Goal: Task Accomplishment & Management: Manage account settings

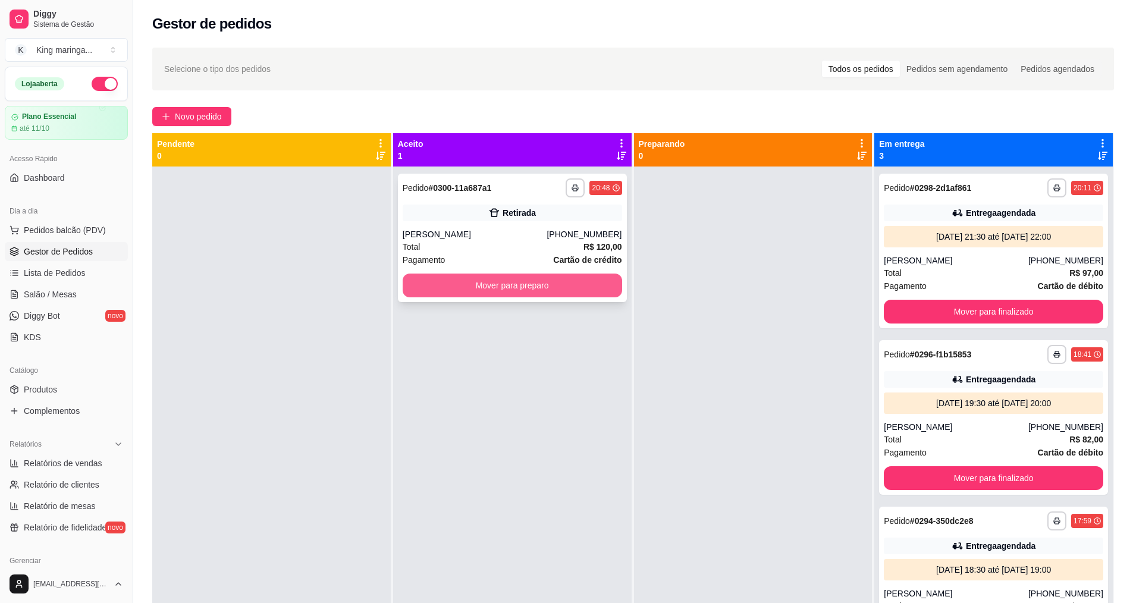
scroll to position [74, 0]
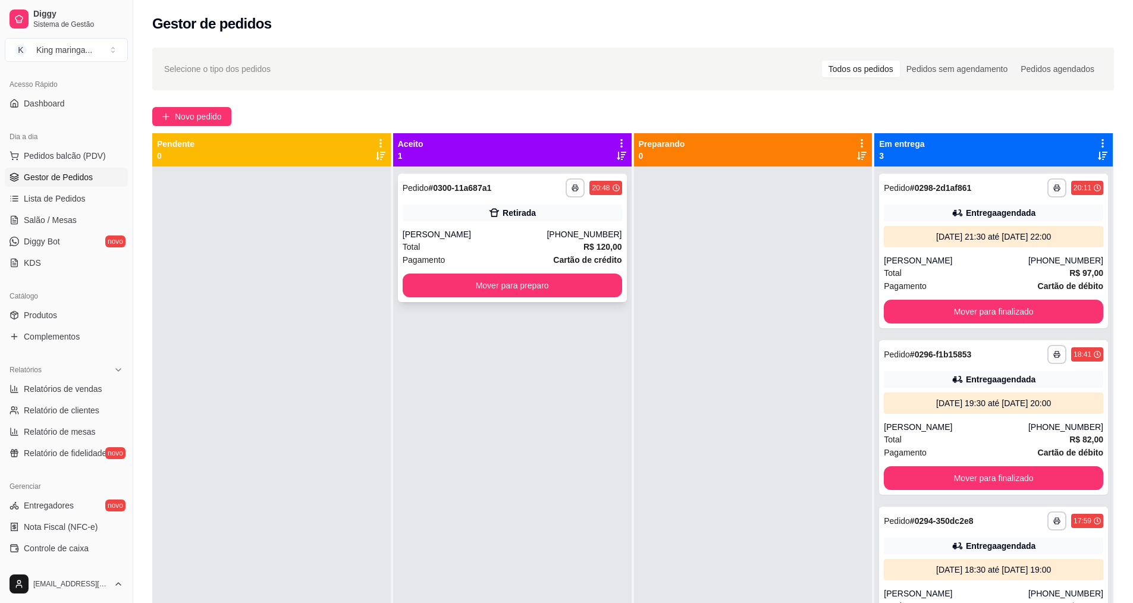
drag, startPoint x: 497, startPoint y: 303, endPoint x: 497, endPoint y: 295, distance: 8.3
click at [497, 301] on div "**********" at bounding box center [512, 468] width 239 height 603
click at [507, 286] on button "Mover para preparo" at bounding box center [512, 286] width 219 height 24
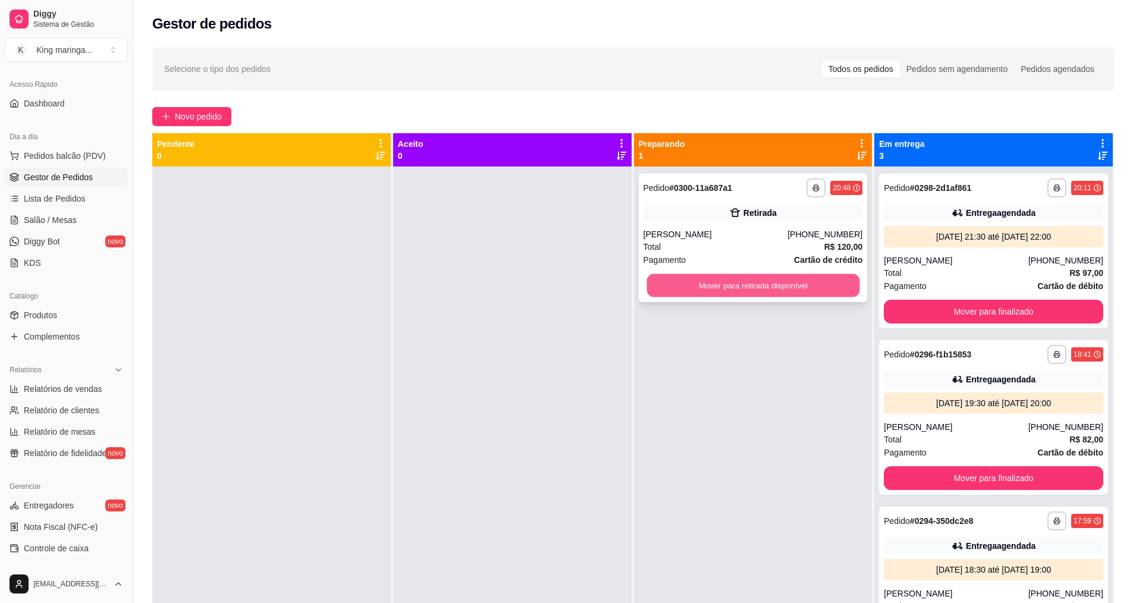
click at [708, 277] on button "Mover para retirada disponível" at bounding box center [753, 285] width 213 height 23
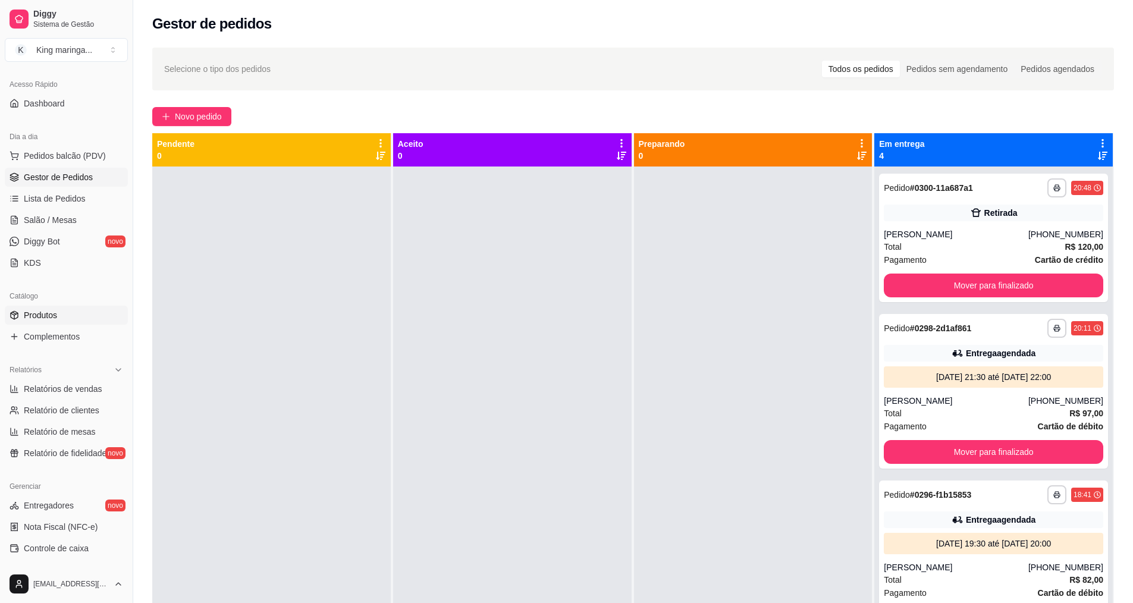
click at [15, 319] on link "Produtos" at bounding box center [66, 315] width 123 height 19
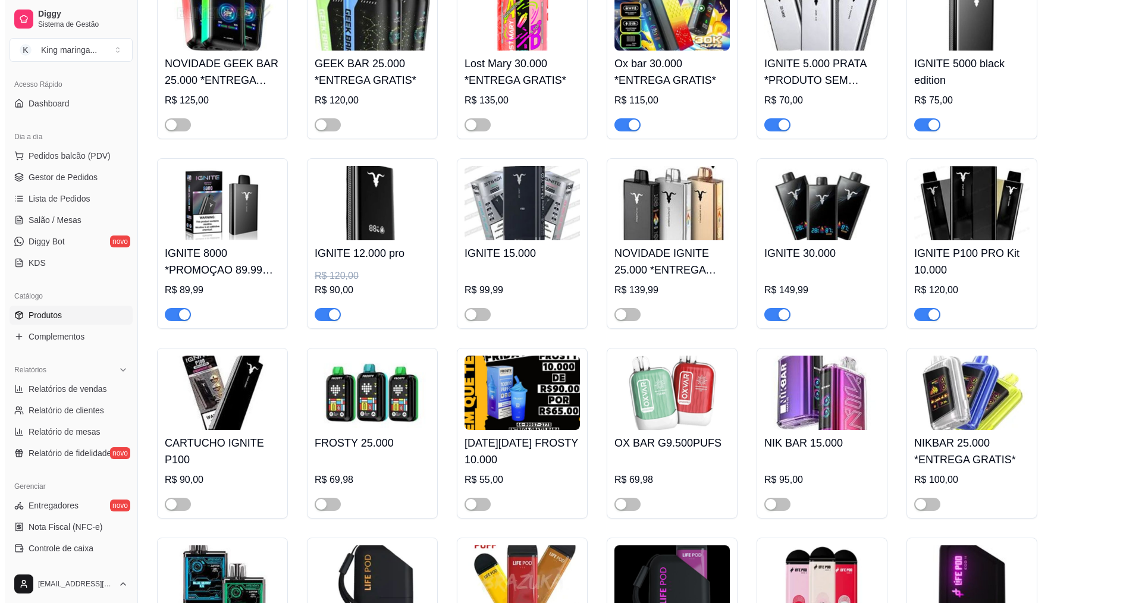
scroll to position [892, 0]
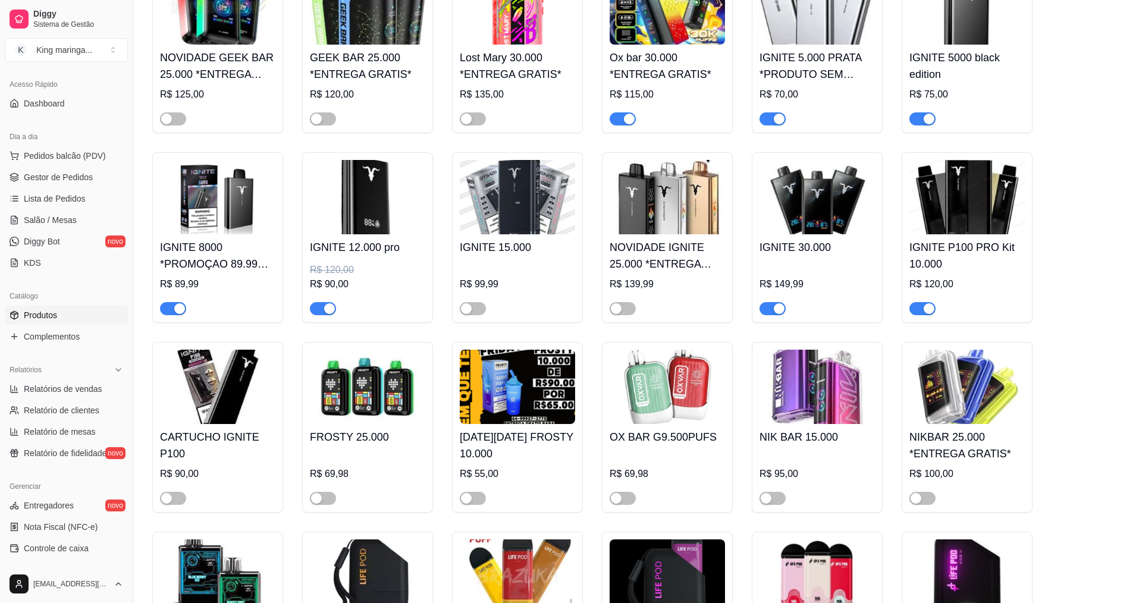
click at [225, 424] on div "CARTUCHO IGNITE P100 R$ 90,00" at bounding box center [217, 464] width 115 height 81
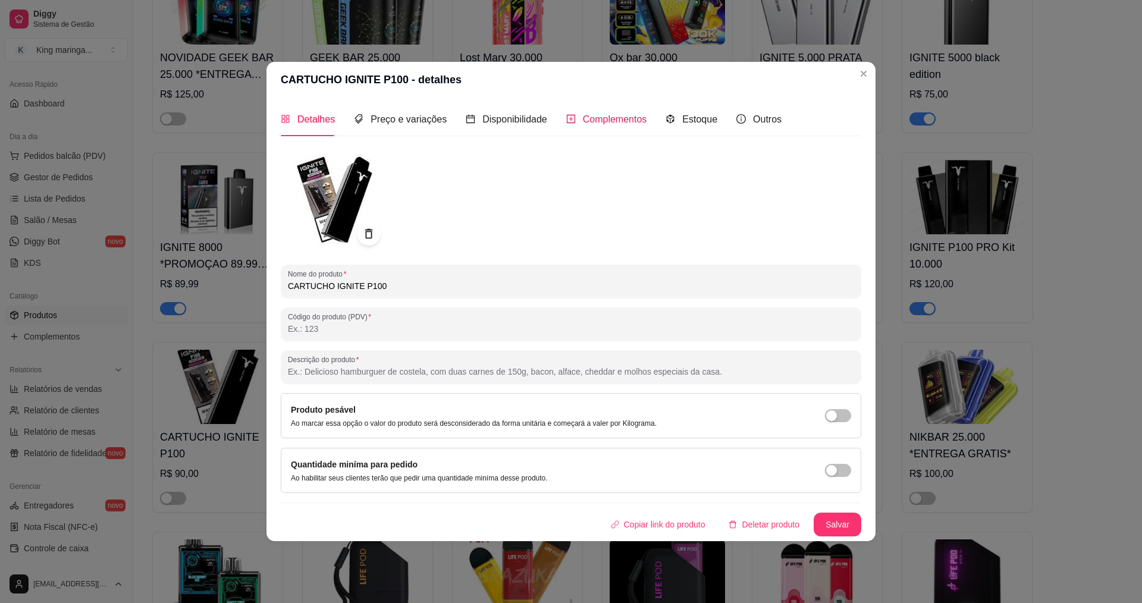
click at [594, 118] on span "Complementos" at bounding box center [615, 119] width 64 height 10
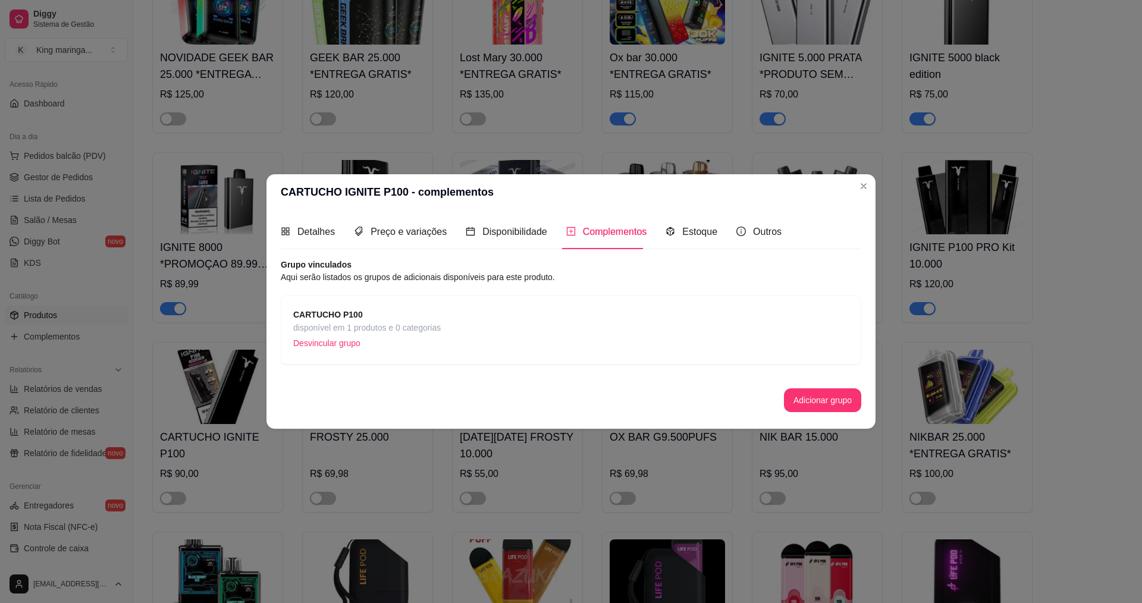
click at [368, 316] on span "CARTUCHO P100" at bounding box center [367, 314] width 148 height 13
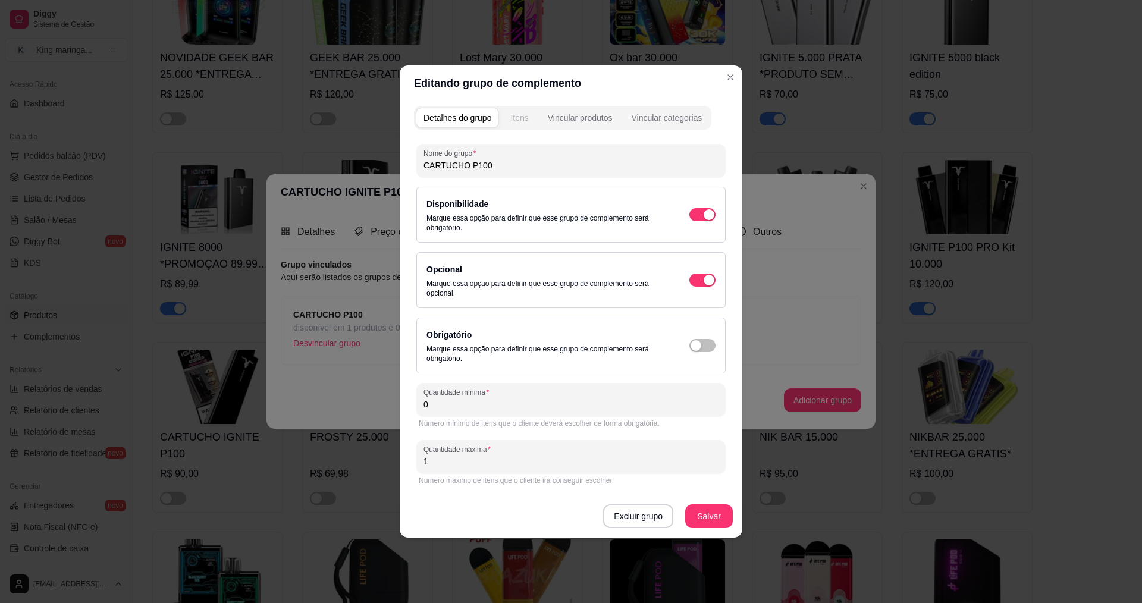
click at [524, 112] on div "Itens" at bounding box center [519, 118] width 18 height 12
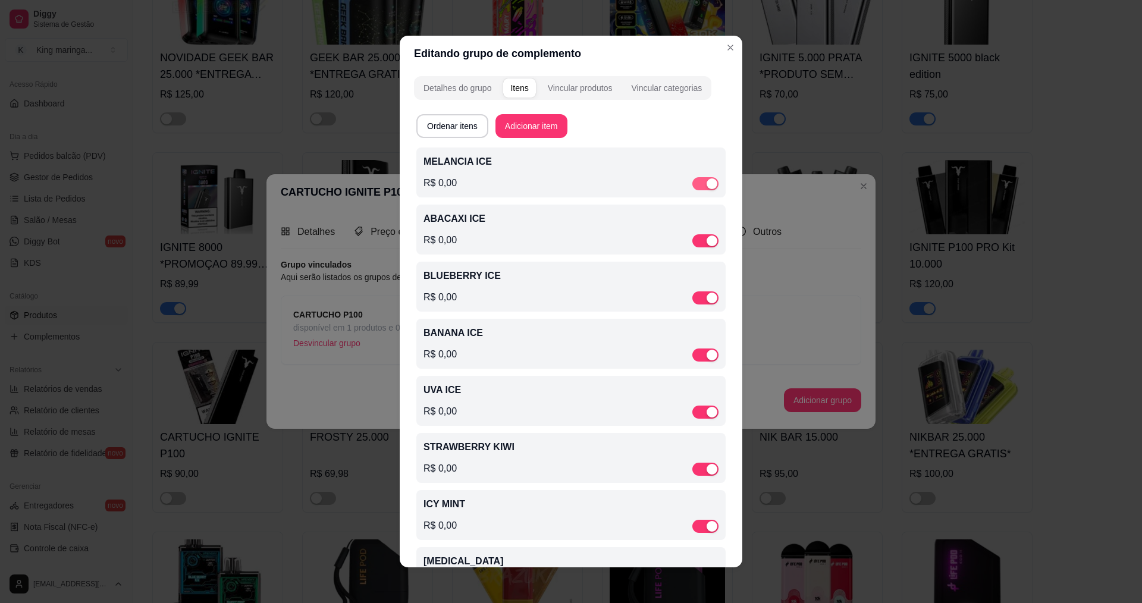
click at [707, 186] on div "button" at bounding box center [712, 183] width 11 height 11
click at [695, 234] on div "ABACAXI ICE R$ 0,00" at bounding box center [571, 232] width 295 height 36
click at [707, 240] on div "button" at bounding box center [712, 241] width 11 height 11
click at [692, 299] on span "button" at bounding box center [705, 299] width 26 height 13
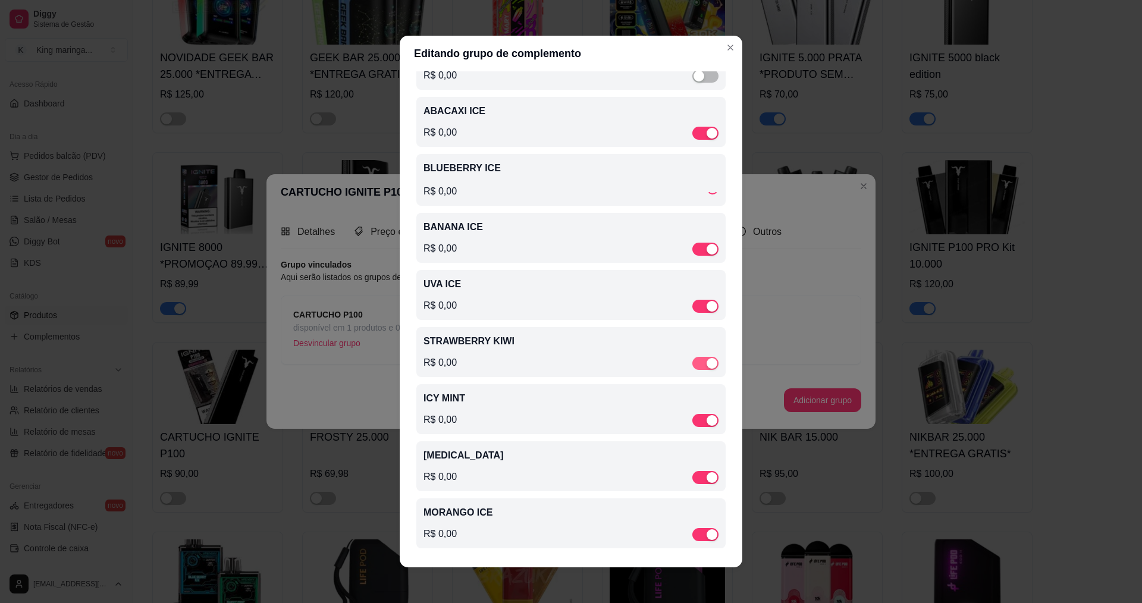
click at [707, 361] on div "button" at bounding box center [712, 363] width 11 height 11
click at [707, 424] on div "button" at bounding box center [712, 420] width 11 height 11
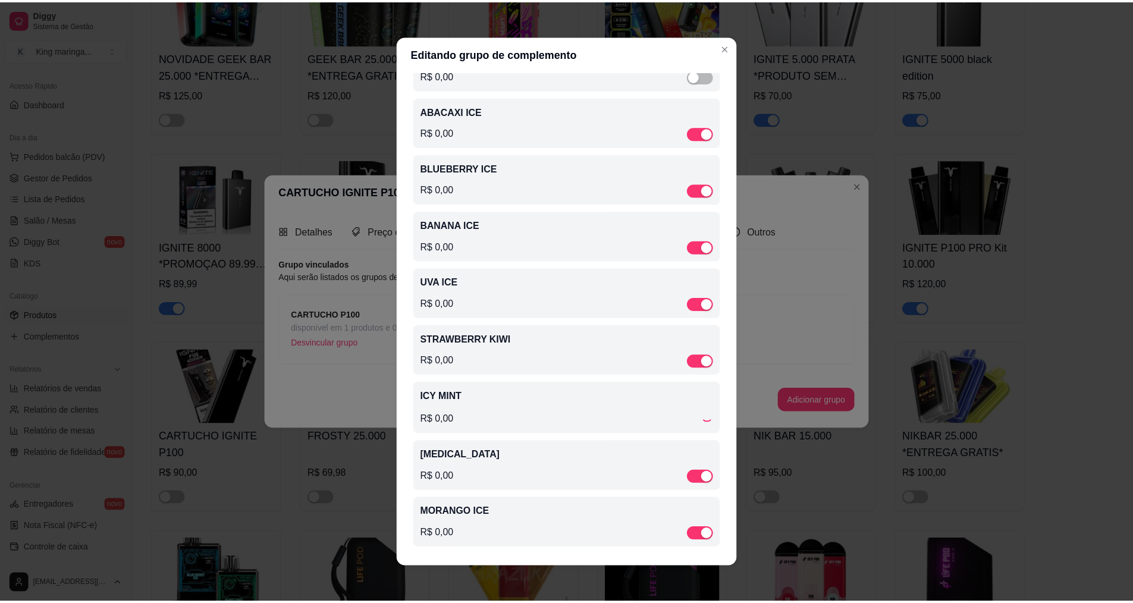
scroll to position [111, 0]
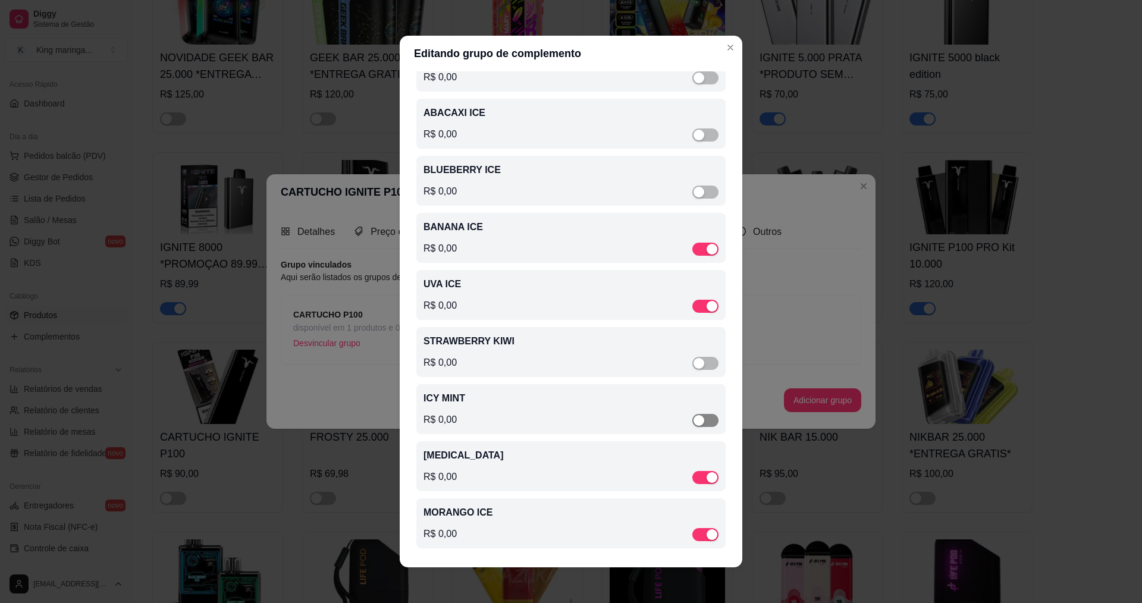
click at [700, 414] on span "button" at bounding box center [705, 420] width 26 height 13
click at [707, 474] on div "button" at bounding box center [712, 477] width 11 height 11
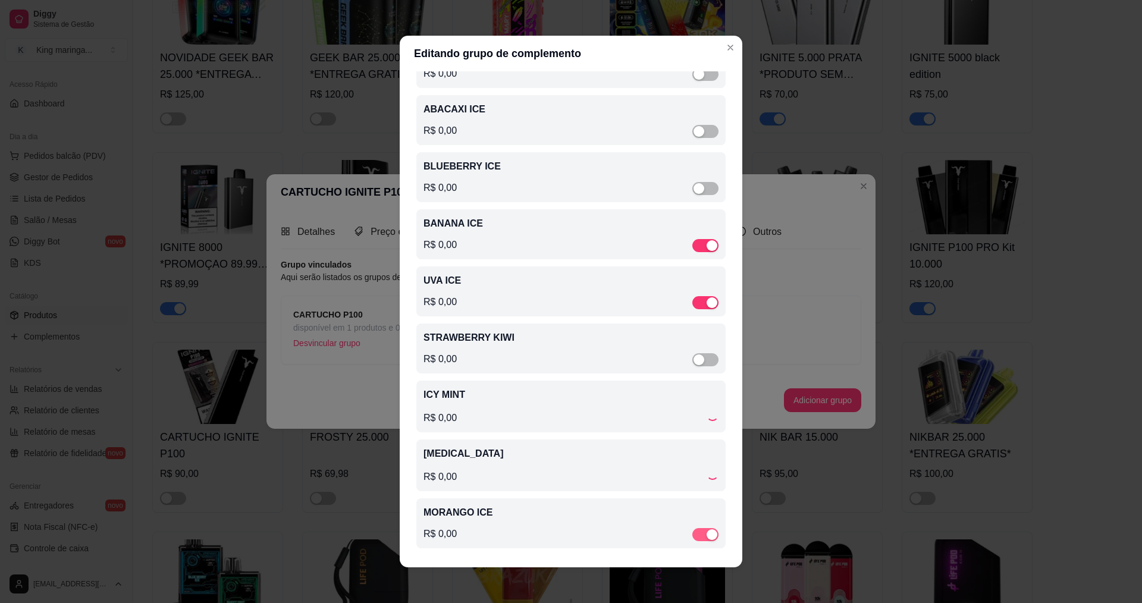
click at [707, 535] on div "button" at bounding box center [712, 534] width 11 height 11
click at [521, 397] on p "ICY MINT" at bounding box center [571, 397] width 295 height 14
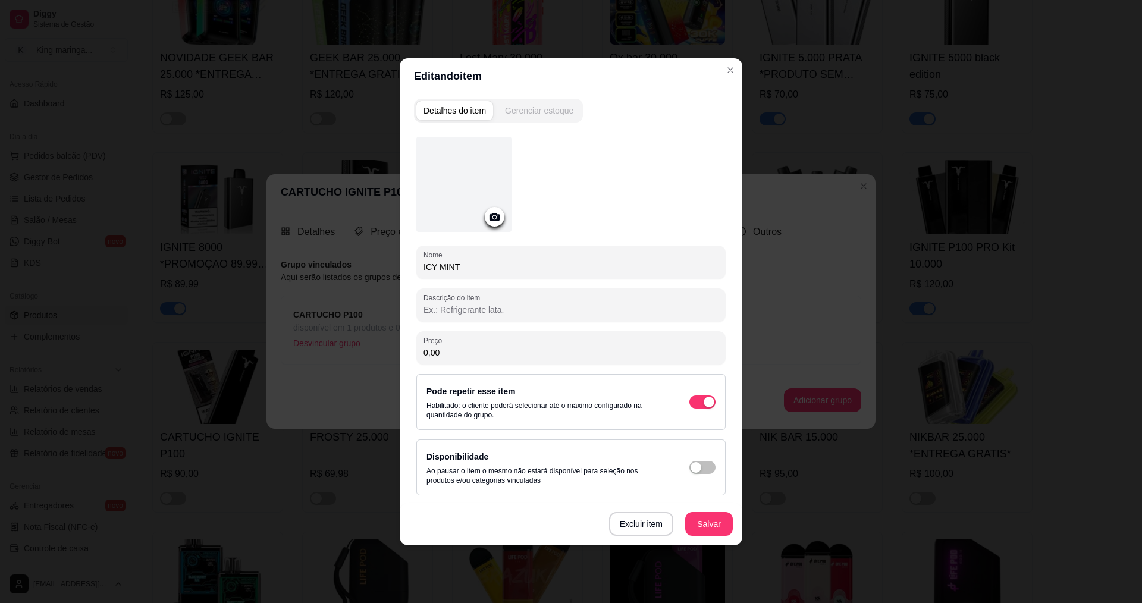
click at [560, 118] on button "Gerenciar estoque" at bounding box center [539, 110] width 83 height 19
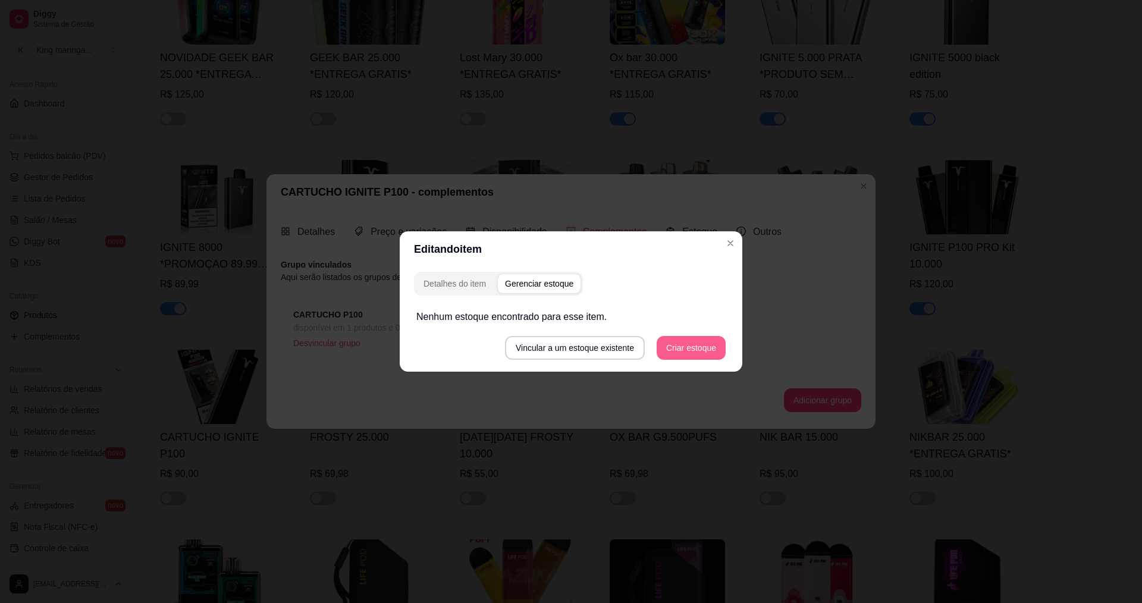
click at [687, 355] on button "Criar estoque" at bounding box center [691, 348] width 69 height 24
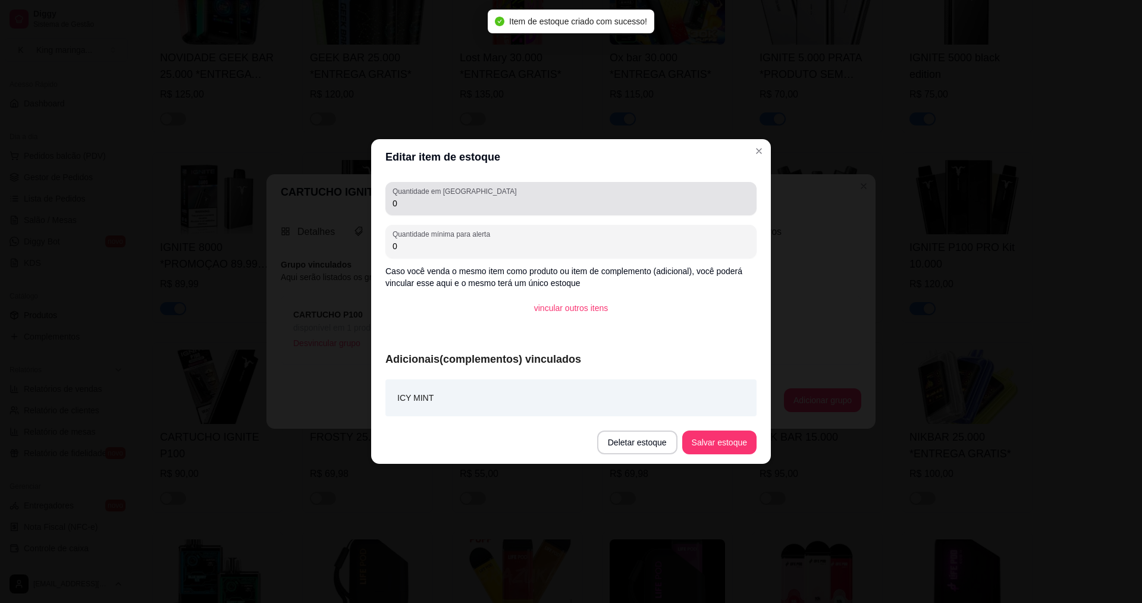
click at [512, 206] on input "0" at bounding box center [571, 203] width 357 height 12
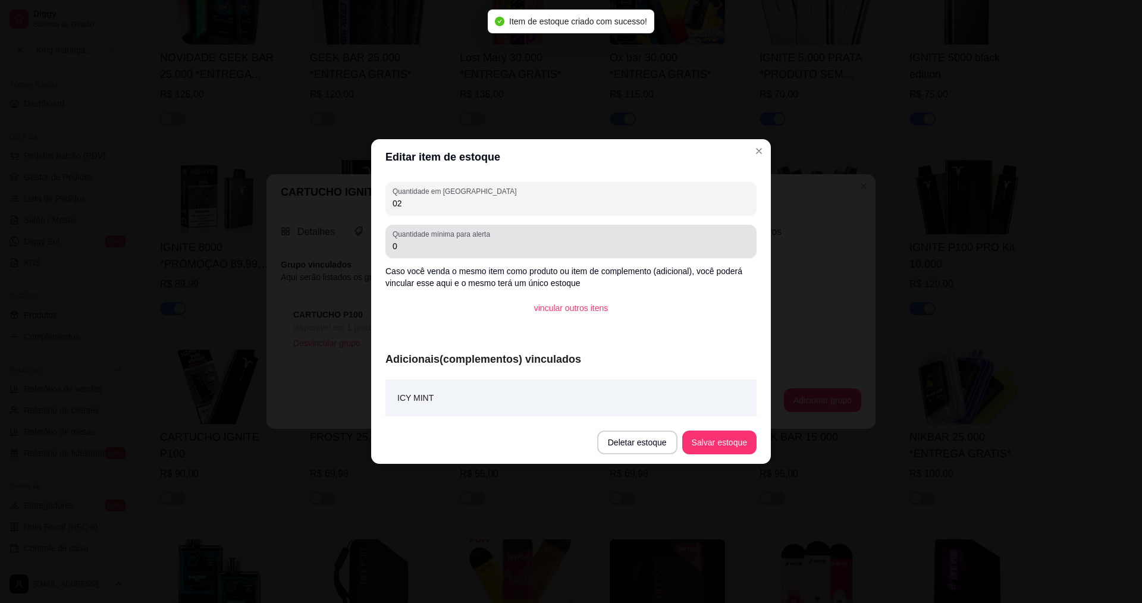
type input "02"
click at [496, 258] on div "Quantidade mínima para alerta 0" at bounding box center [570, 241] width 371 height 33
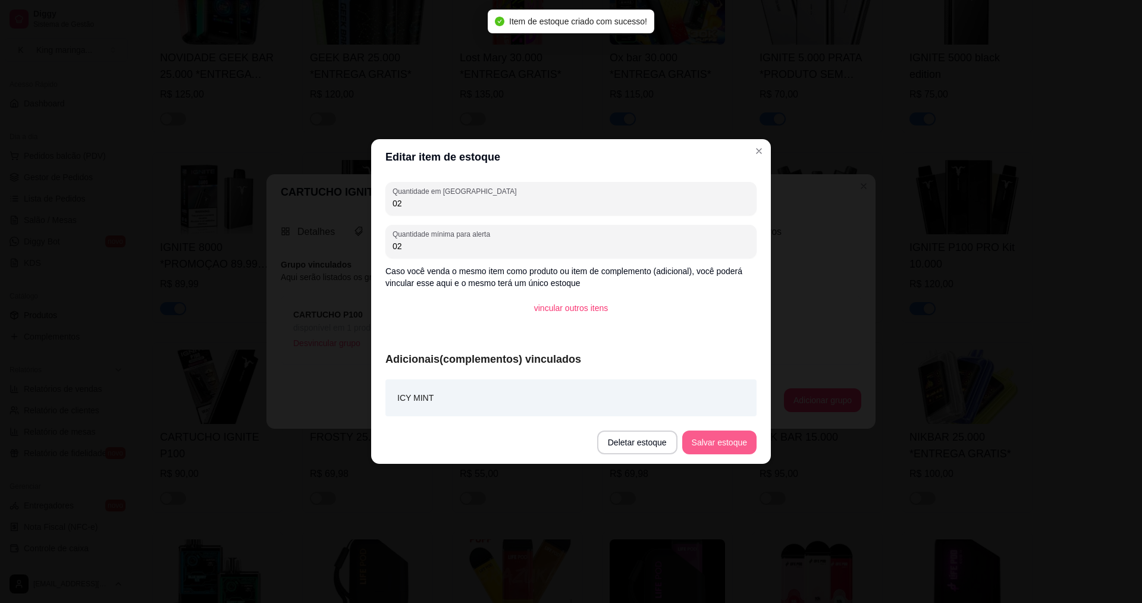
type input "02"
click at [711, 434] on button "Salvar estoque" at bounding box center [719, 443] width 74 height 24
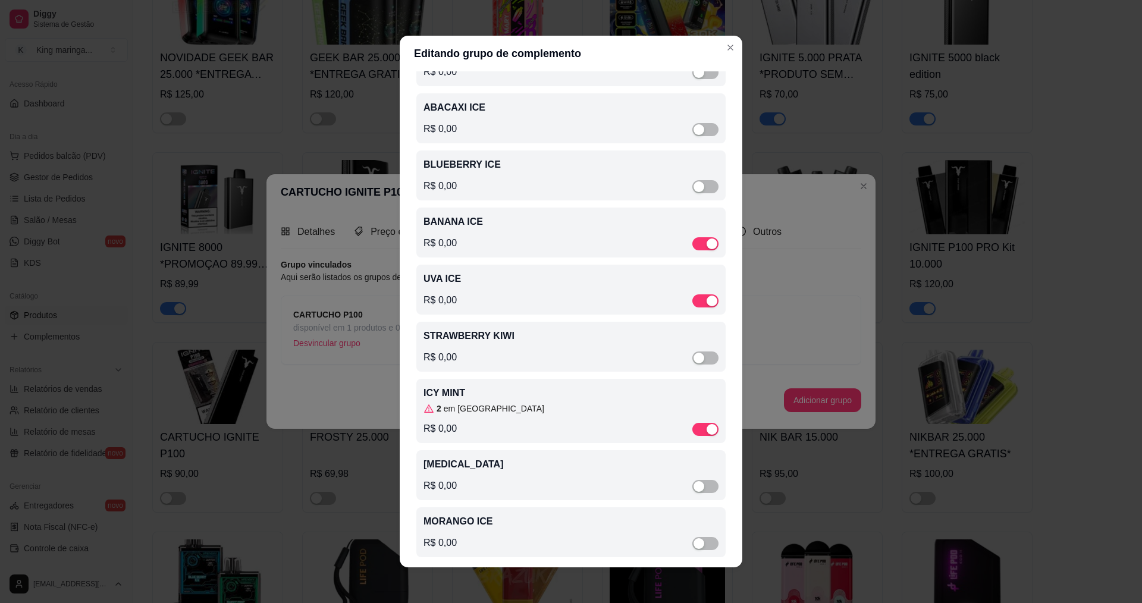
click at [494, 286] on p "UVA ICE" at bounding box center [571, 279] width 295 height 14
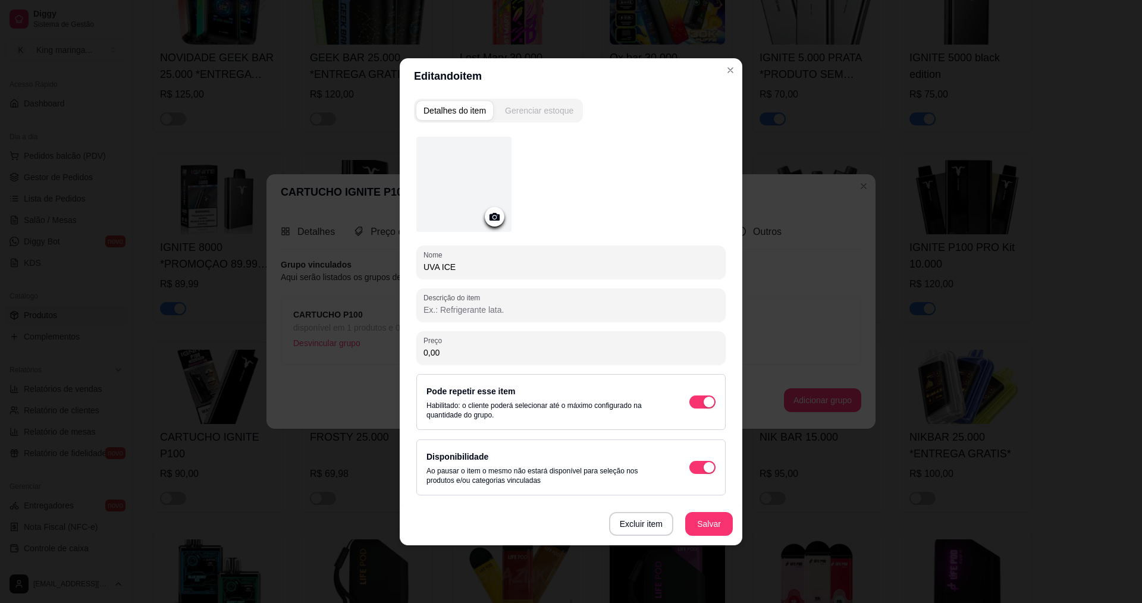
click at [560, 114] on div "Gerenciar estoque" at bounding box center [539, 111] width 68 height 12
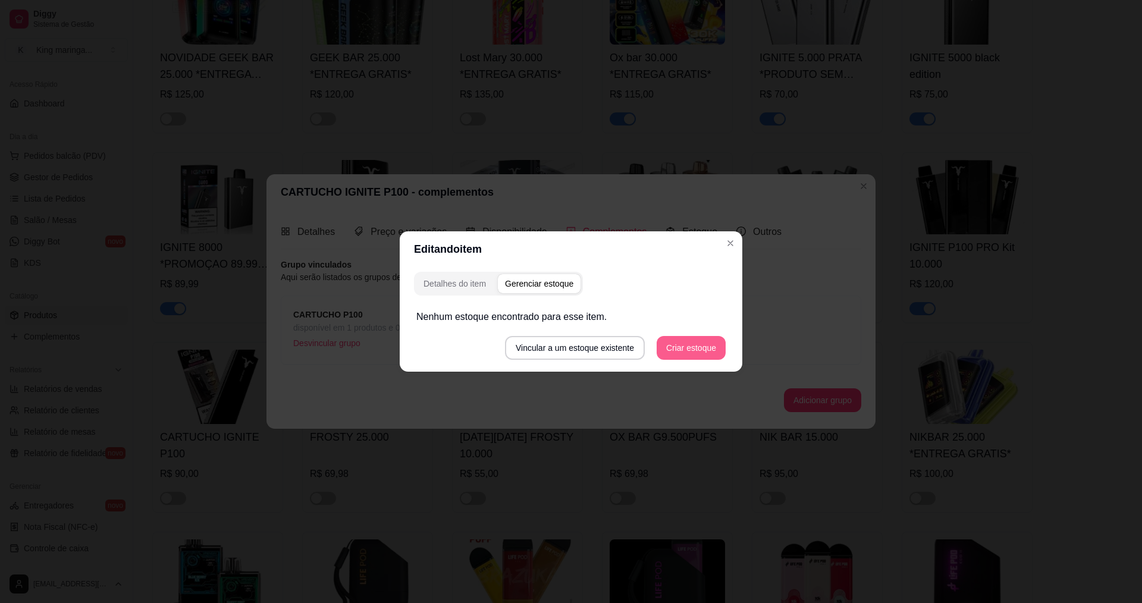
click at [682, 342] on button "Criar estoque" at bounding box center [691, 348] width 69 height 24
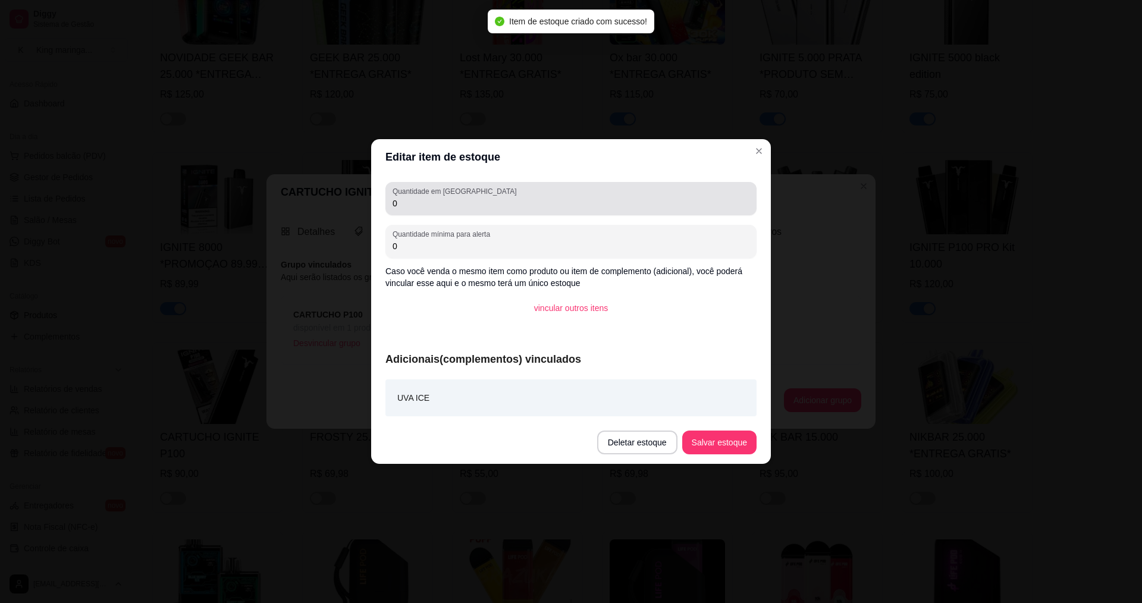
click at [534, 212] on div "Quantidade em estoque 0" at bounding box center [570, 198] width 371 height 33
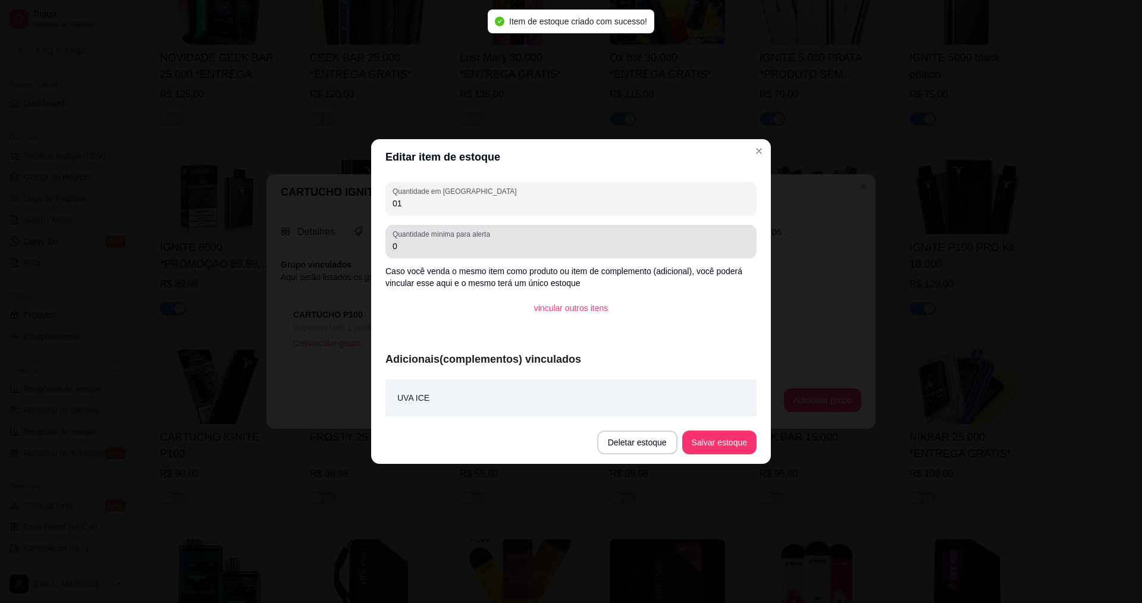
type input "01"
click at [526, 256] on div "Quantidade mínima para alerta 0" at bounding box center [570, 241] width 371 height 33
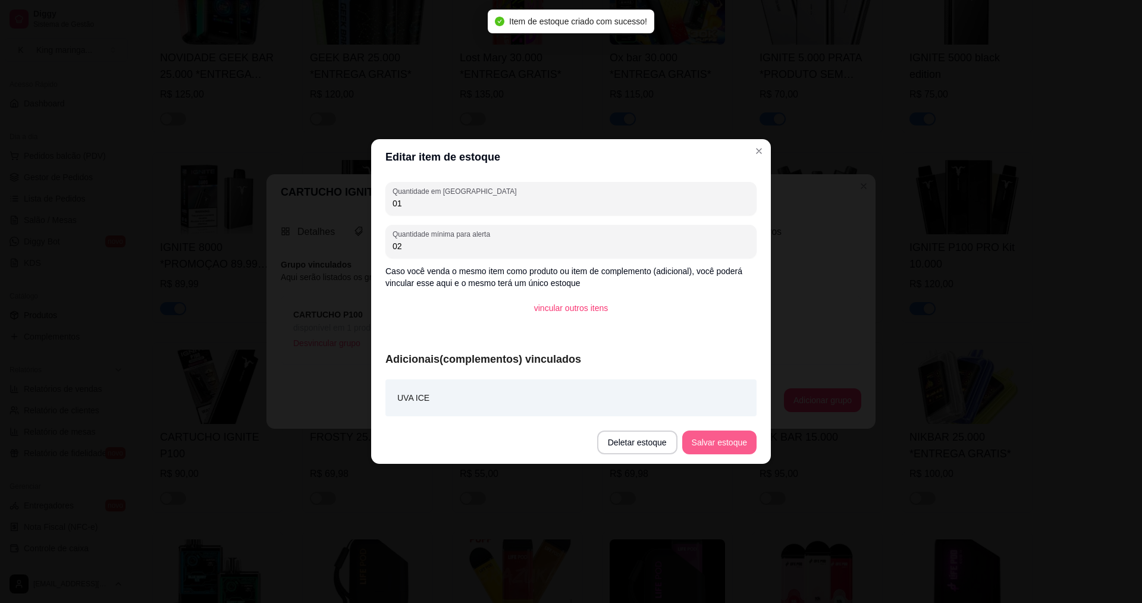
type input "02"
click at [735, 440] on button "Salvar estoque" at bounding box center [719, 442] width 73 height 23
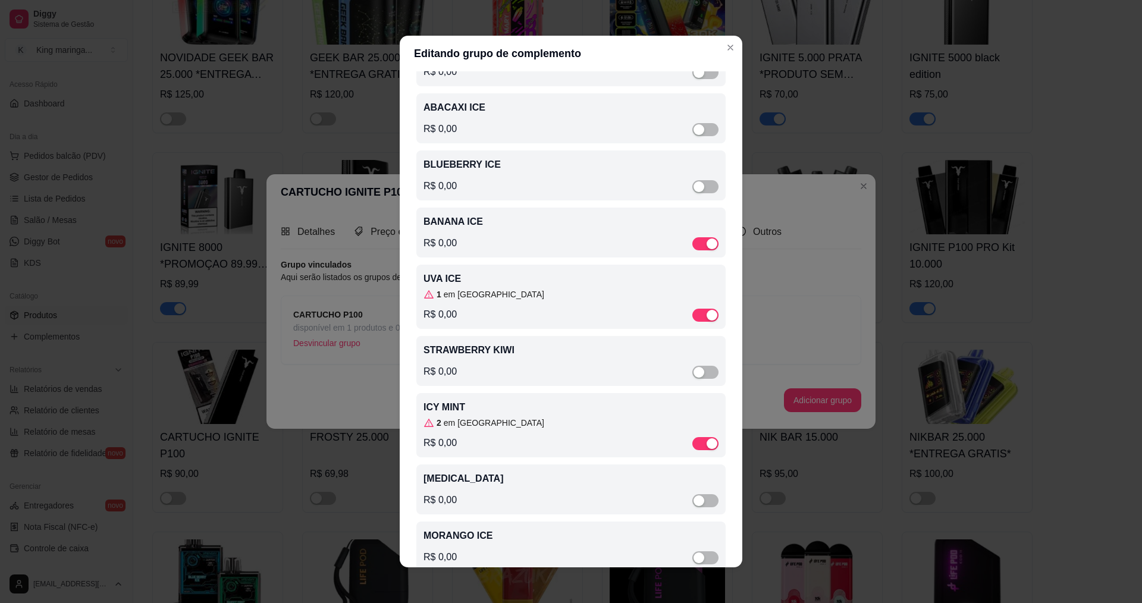
click at [515, 242] on div "R$ 0,00" at bounding box center [571, 243] width 295 height 14
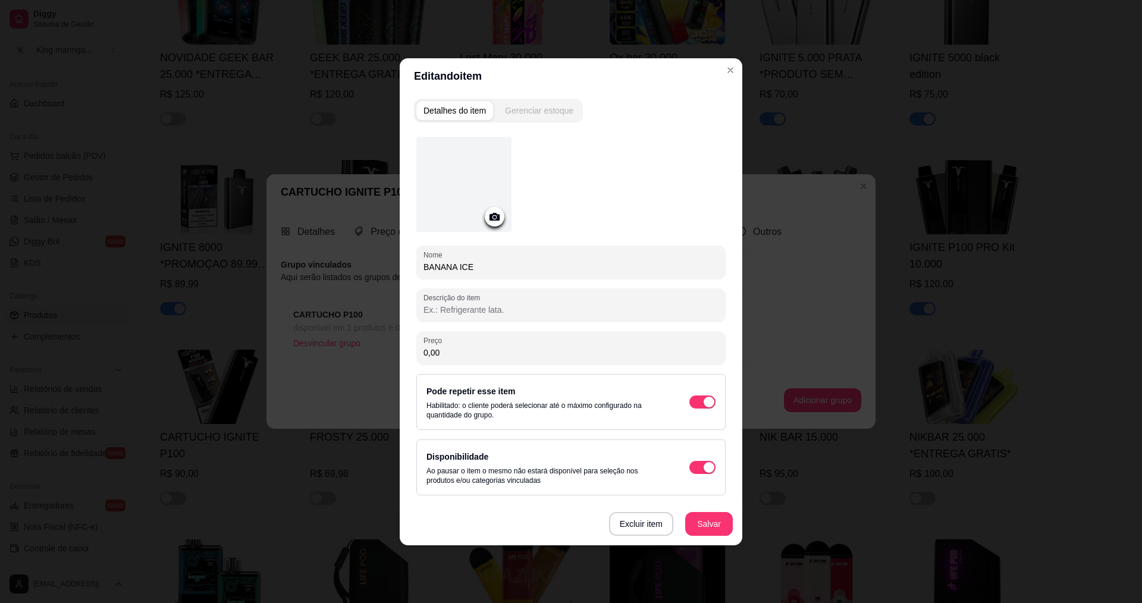
click at [547, 114] on div "Gerenciar estoque" at bounding box center [539, 111] width 68 height 12
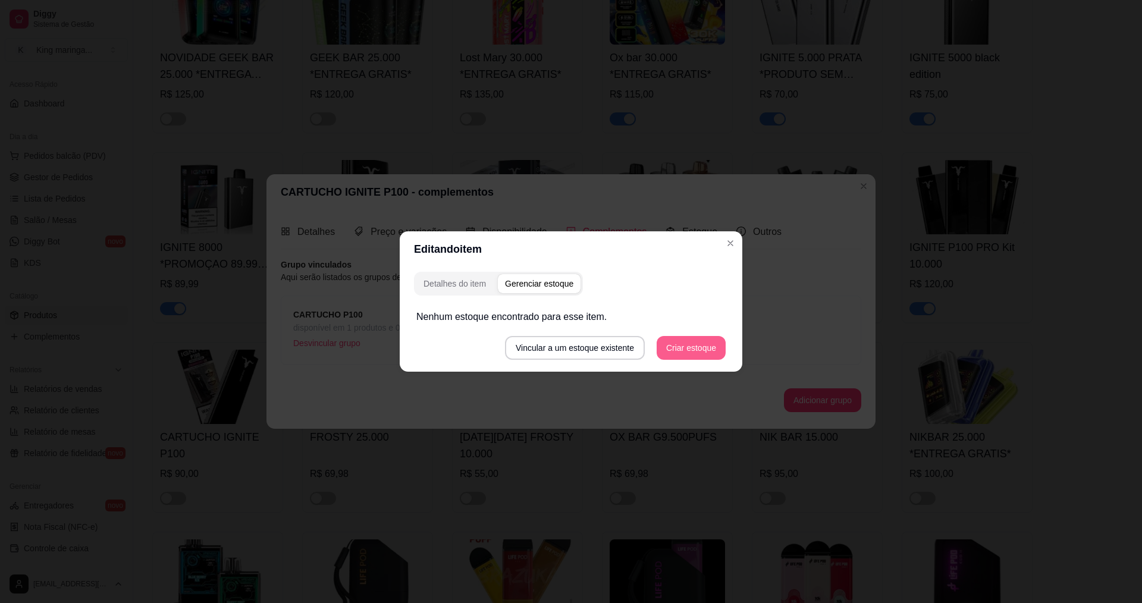
click at [678, 345] on button "Criar estoque" at bounding box center [691, 348] width 69 height 24
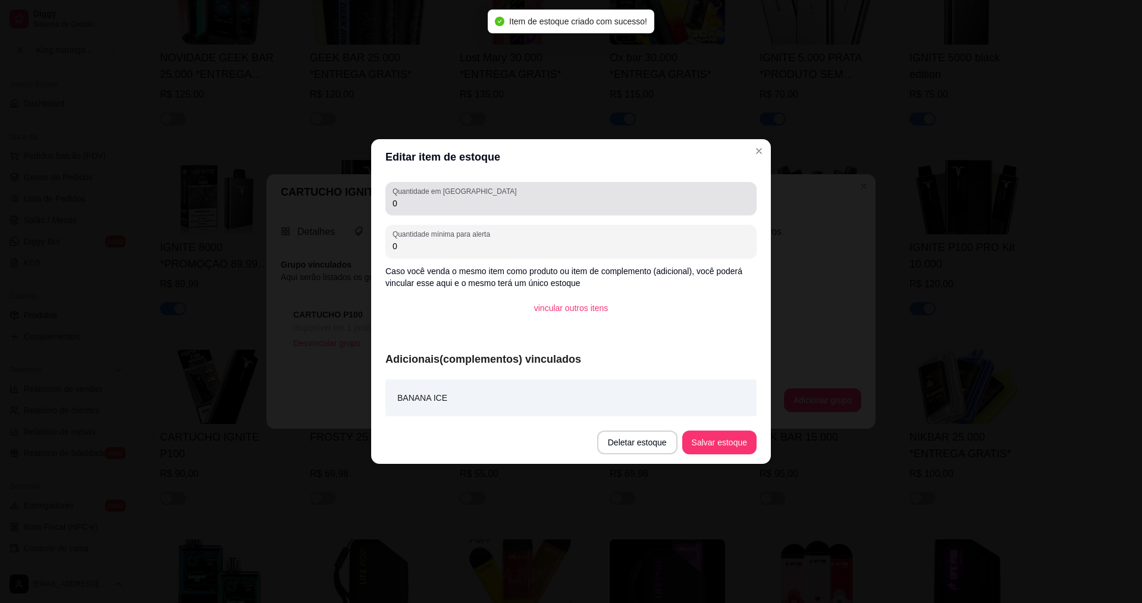
click at [441, 193] on label "Quantidade em [GEOGRAPHIC_DATA]" at bounding box center [457, 191] width 128 height 10
click at [441, 197] on input "0" at bounding box center [571, 203] width 357 height 12
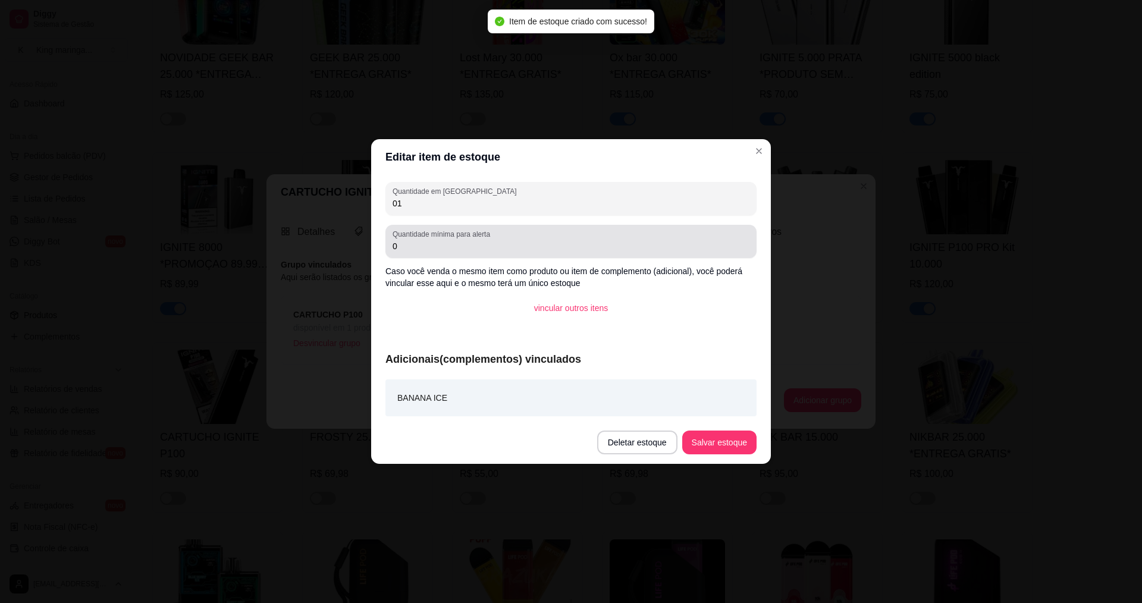
type input "01"
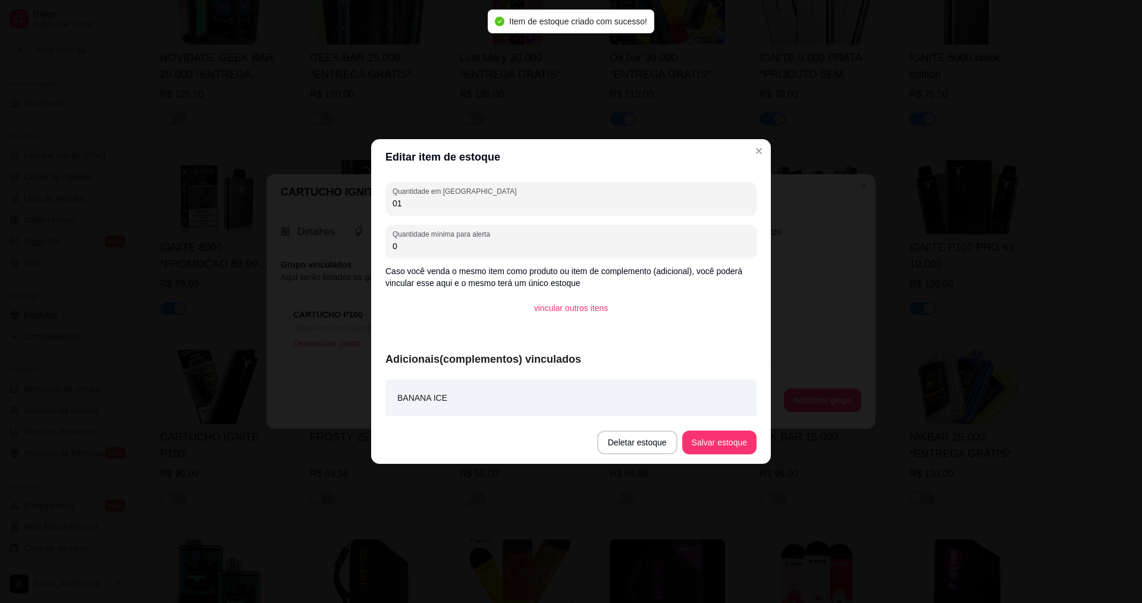
click at [442, 249] on input "0" at bounding box center [571, 246] width 357 height 12
type input "02"
click at [700, 439] on button "Salvar estoque" at bounding box center [719, 443] width 74 height 24
click at [751, 440] on button "Salvar estoque" at bounding box center [719, 443] width 74 height 24
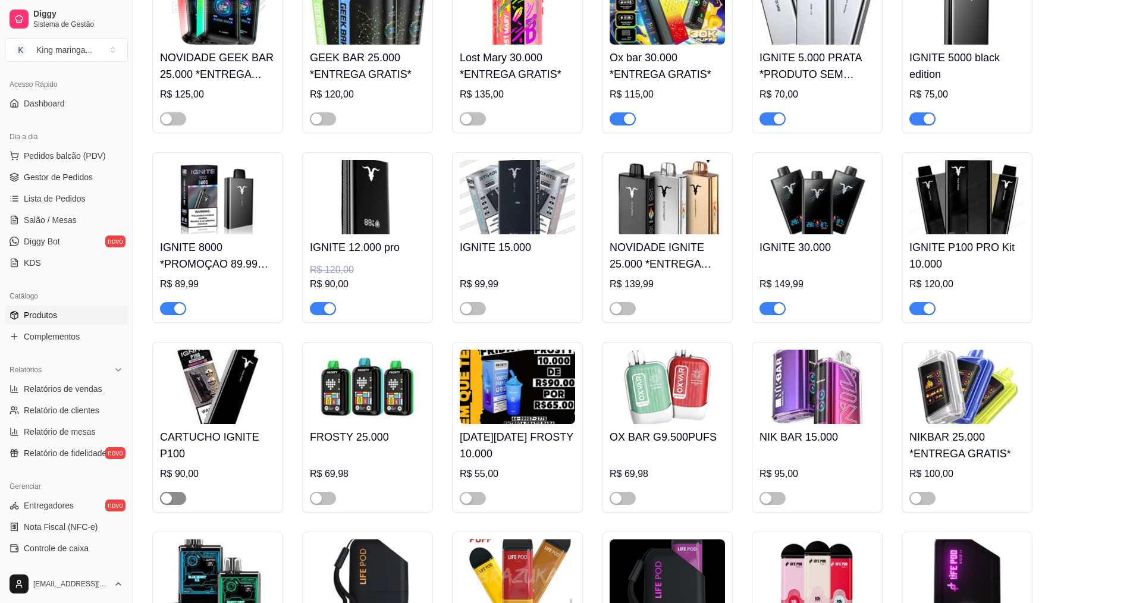
click at [173, 492] on button "button" at bounding box center [173, 498] width 26 height 13
click at [66, 239] on link "Diggy Bot novo" at bounding box center [66, 241] width 123 height 19
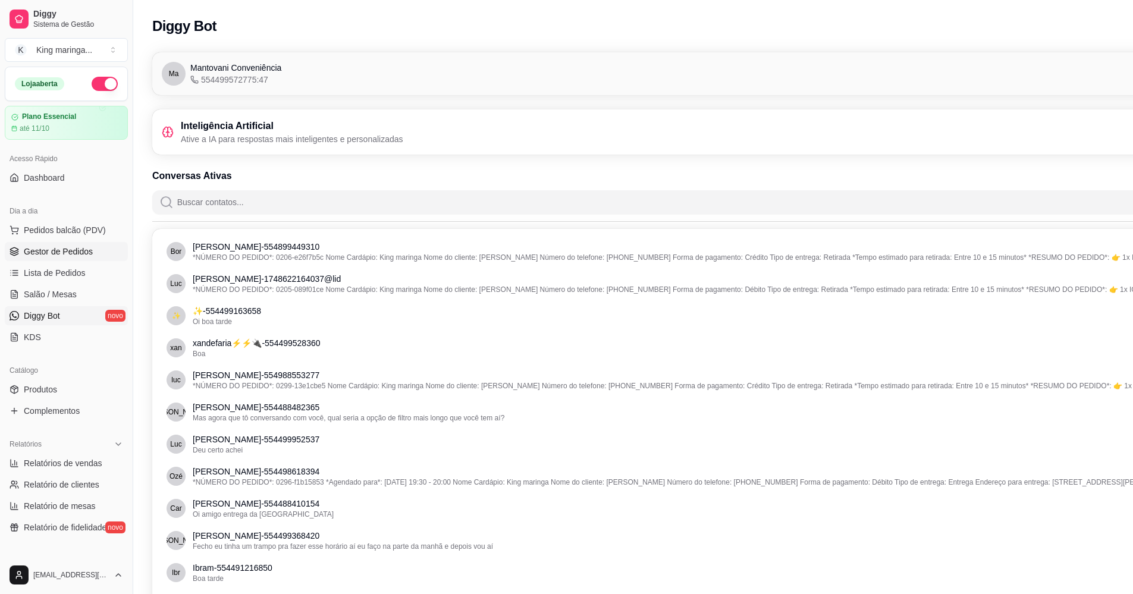
click at [57, 250] on span "Gestor de Pedidos" at bounding box center [58, 252] width 69 height 12
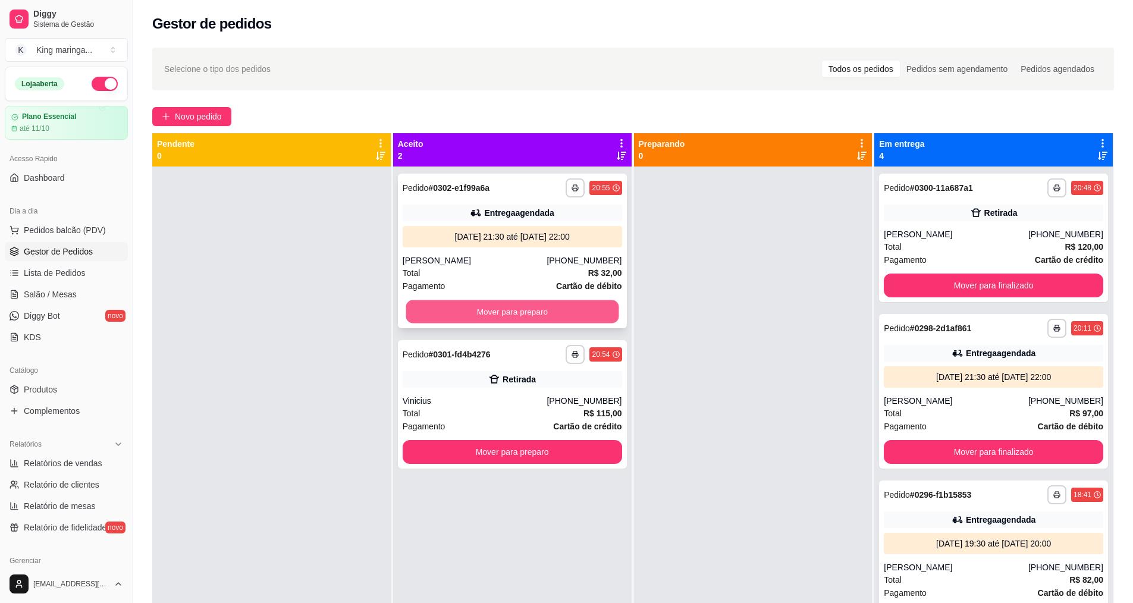
click at [504, 309] on button "Mover para preparo" at bounding box center [512, 311] width 213 height 23
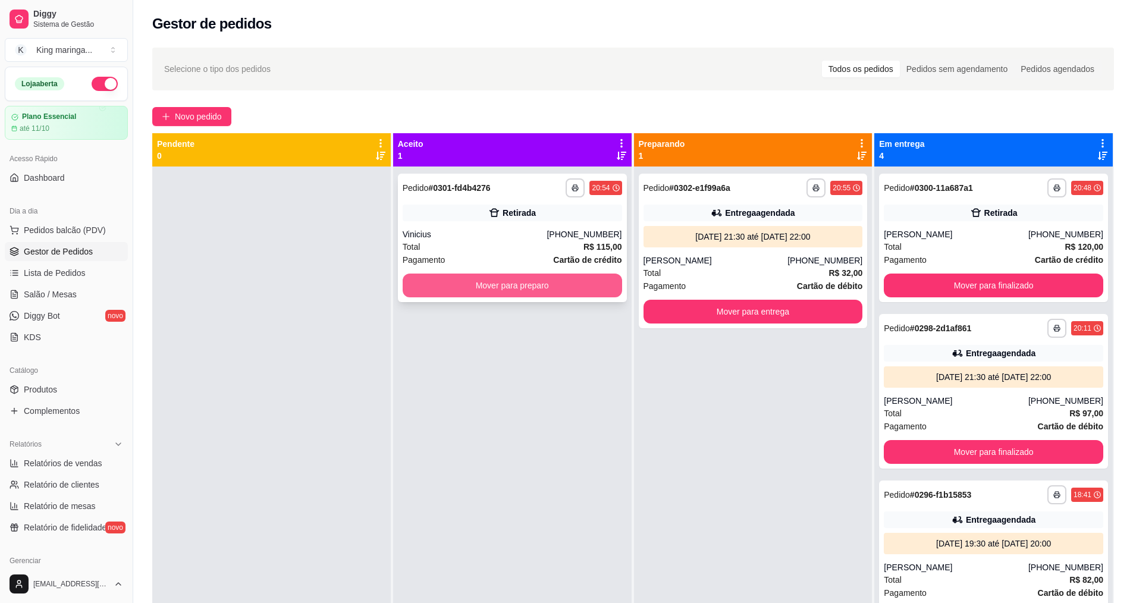
click at [550, 278] on button "Mover para preparo" at bounding box center [512, 286] width 219 height 24
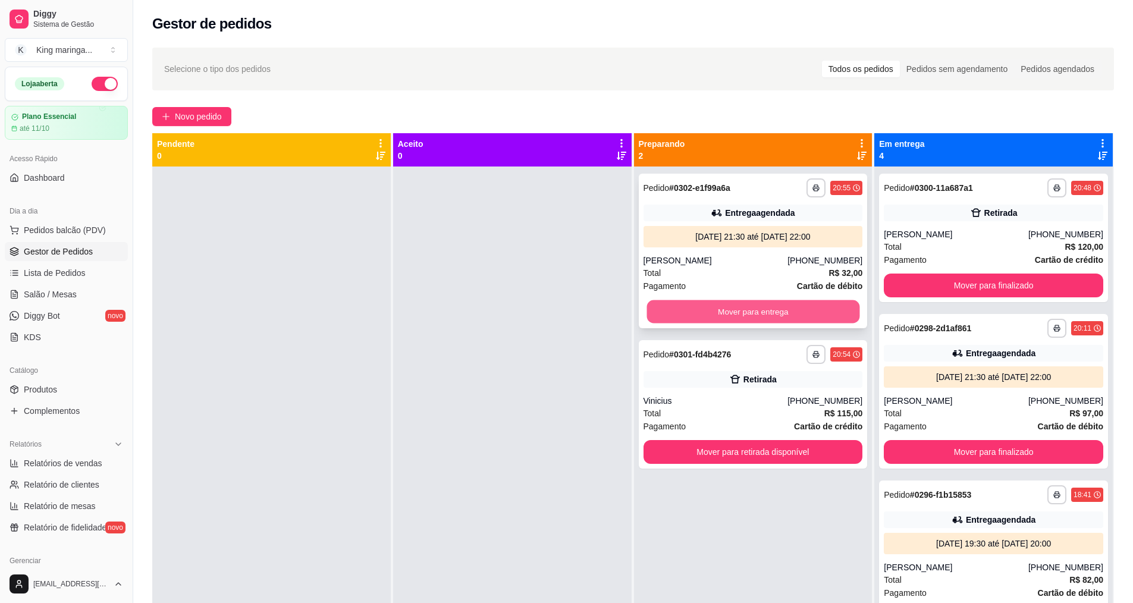
click at [736, 311] on button "Mover para entrega" at bounding box center [753, 311] width 213 height 23
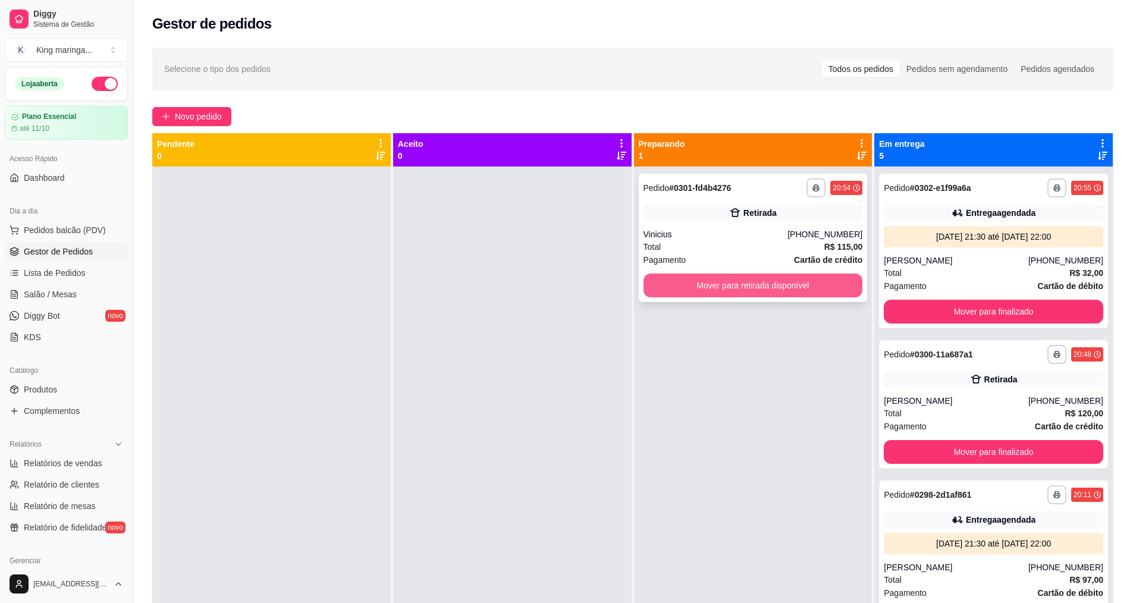
click at [743, 286] on button "Mover para retirada disponível" at bounding box center [753, 286] width 219 height 24
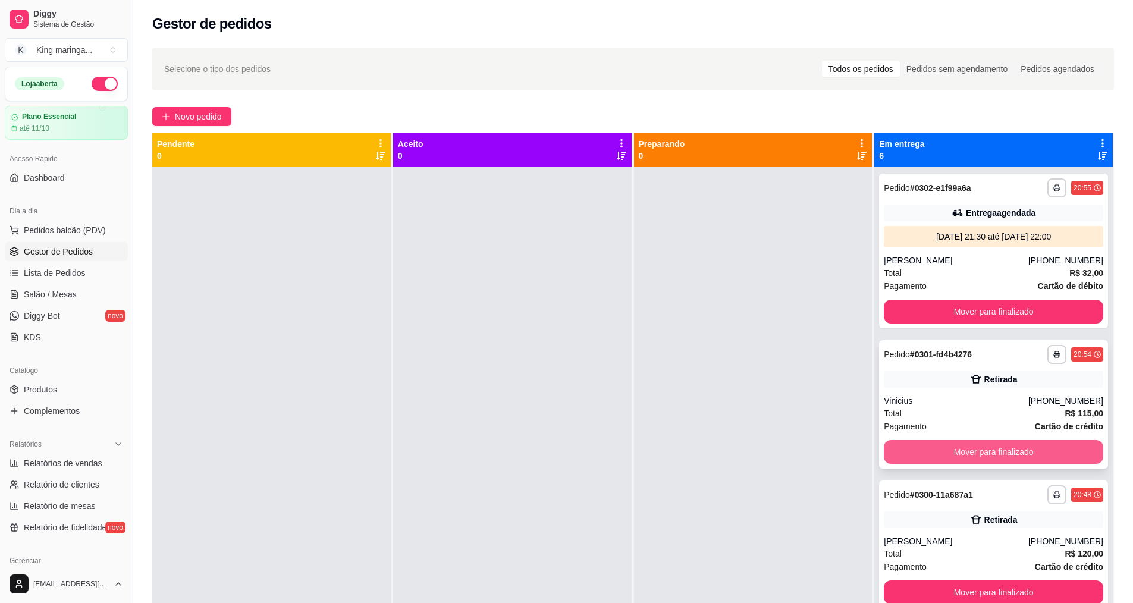
click at [968, 447] on button "Mover para finalizado" at bounding box center [993, 452] width 219 height 24
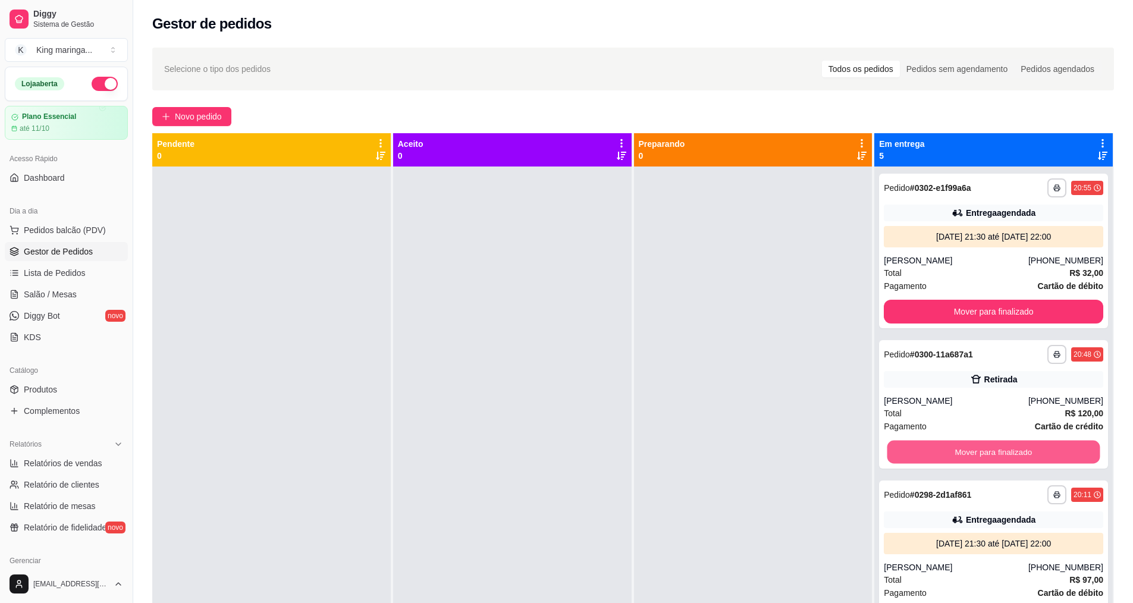
click at [968, 447] on button "Mover para finalizado" at bounding box center [994, 452] width 213 height 23
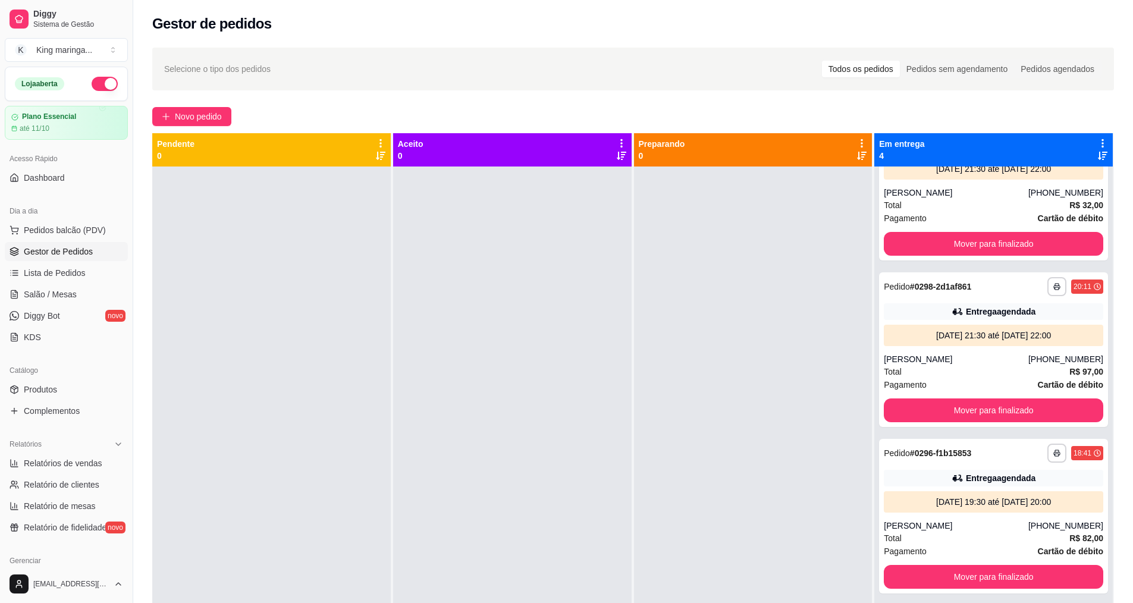
scroll to position [75, 0]
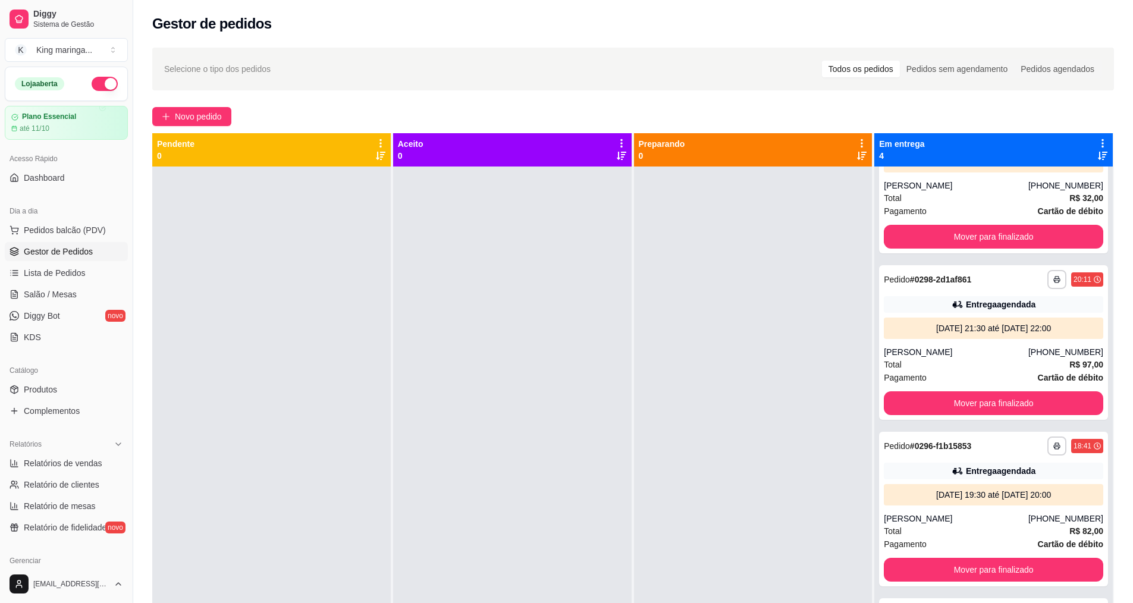
click at [765, 463] on div at bounding box center [753, 468] width 239 height 603
